Goal: Information Seeking & Learning: Compare options

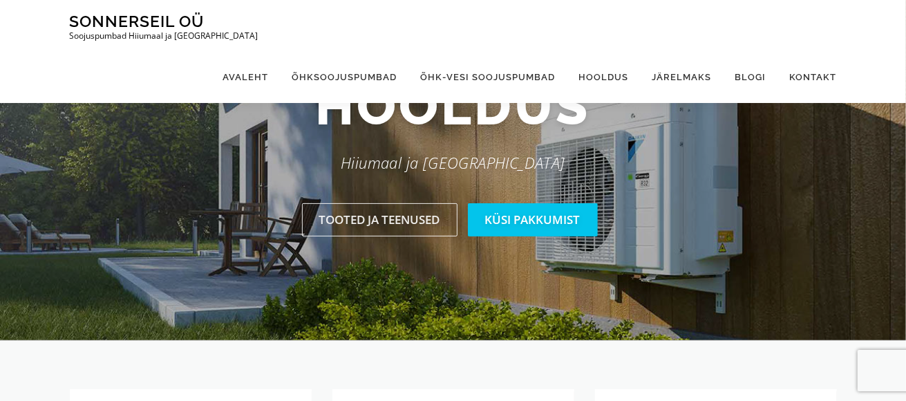
scroll to position [69, 0]
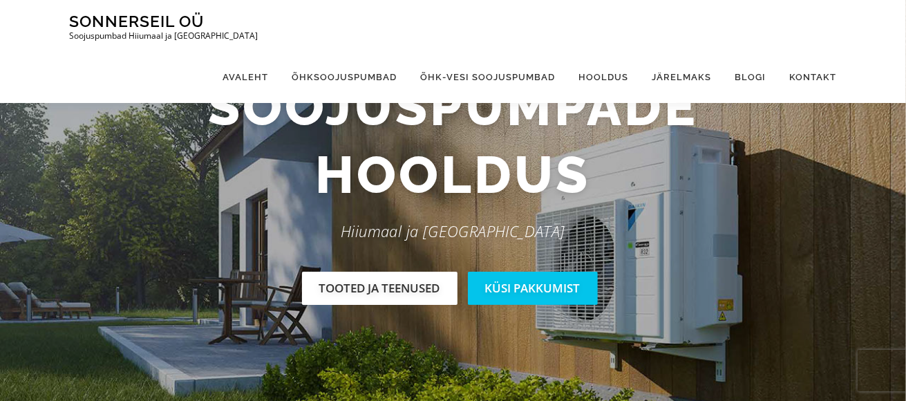
click at [399, 290] on link "Tooted ja teenused" at bounding box center [380, 288] width 156 height 32
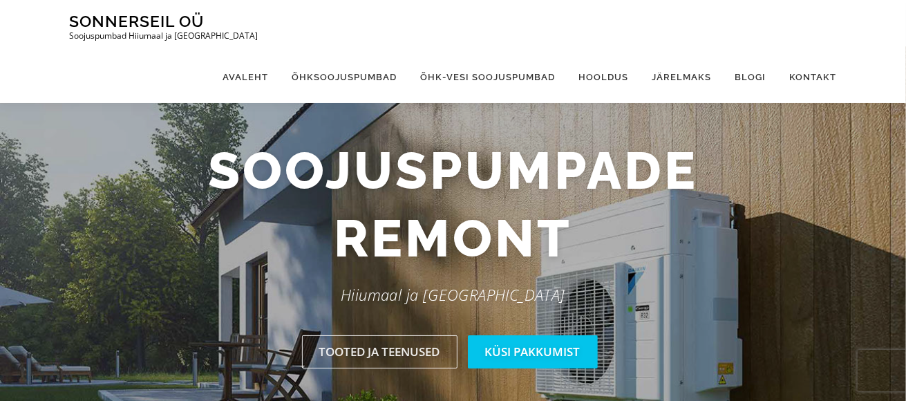
scroll to position [0, 0]
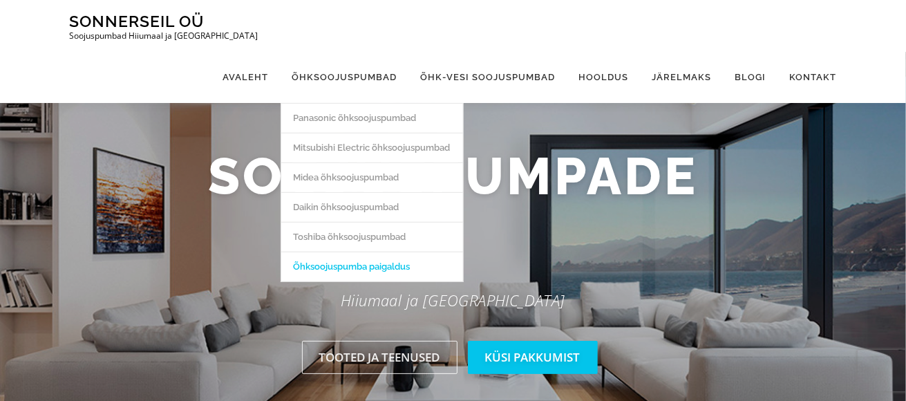
click at [342, 252] on link "Õhksoojuspumba paigaldus" at bounding box center [372, 267] width 182 height 30
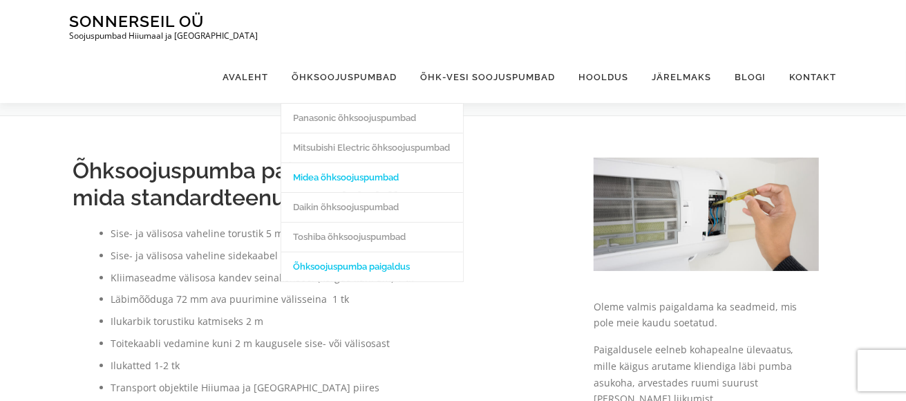
click at [342, 162] on link "Midea õhksoojuspumbad" at bounding box center [372, 177] width 182 height 30
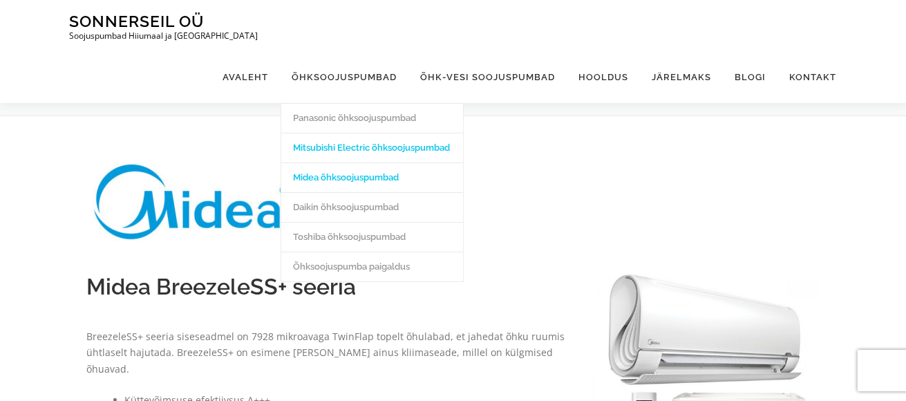
click at [346, 133] on link "Mitsubishi Electric õhksoojuspumbad" at bounding box center [372, 148] width 182 height 30
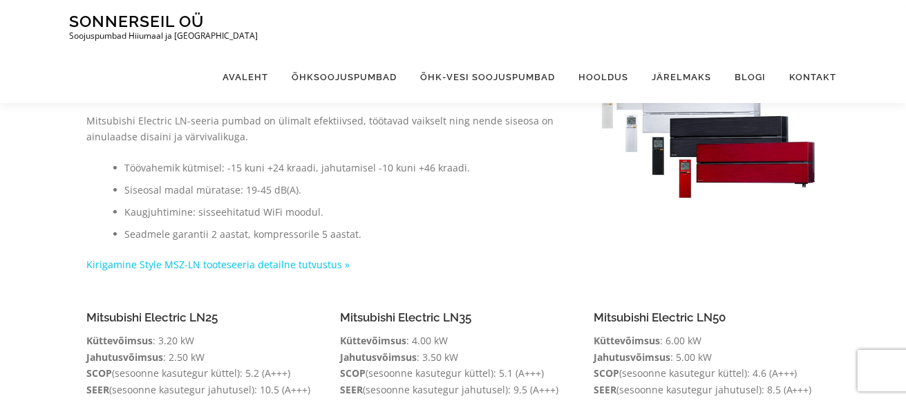
scroll to position [187, 0]
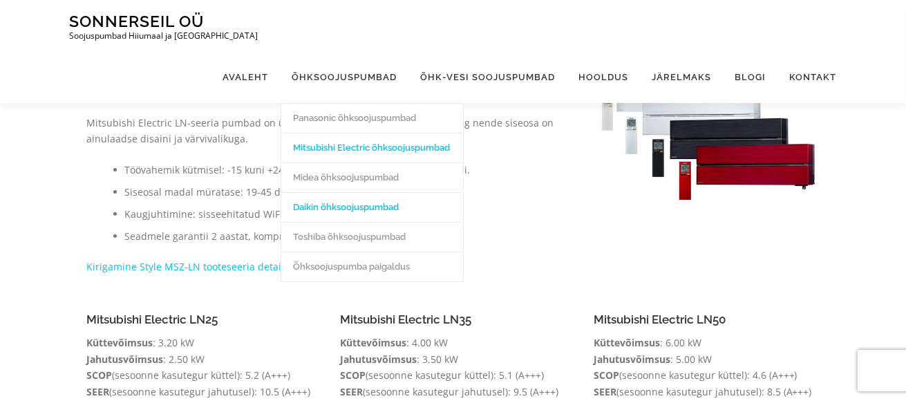
click at [324, 192] on link "Daikin õhksoojuspumbad" at bounding box center [372, 207] width 182 height 30
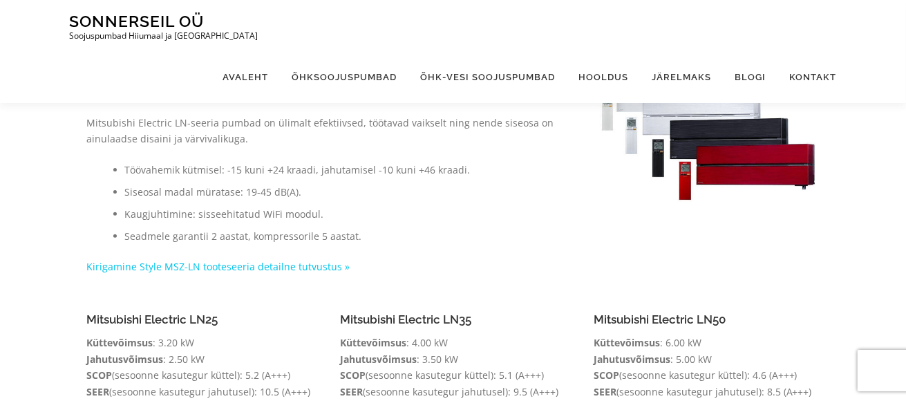
scroll to position [0, 0]
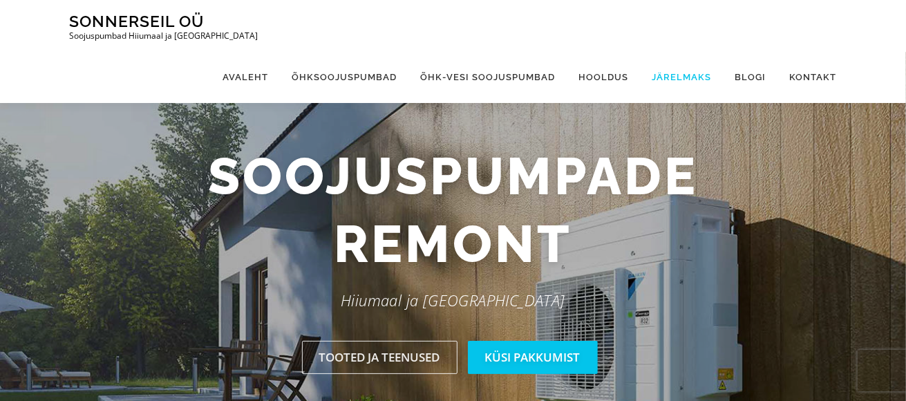
click at [678, 51] on link "Järelmaks" at bounding box center [682, 77] width 83 height 52
